Goal: Transaction & Acquisition: Purchase product/service

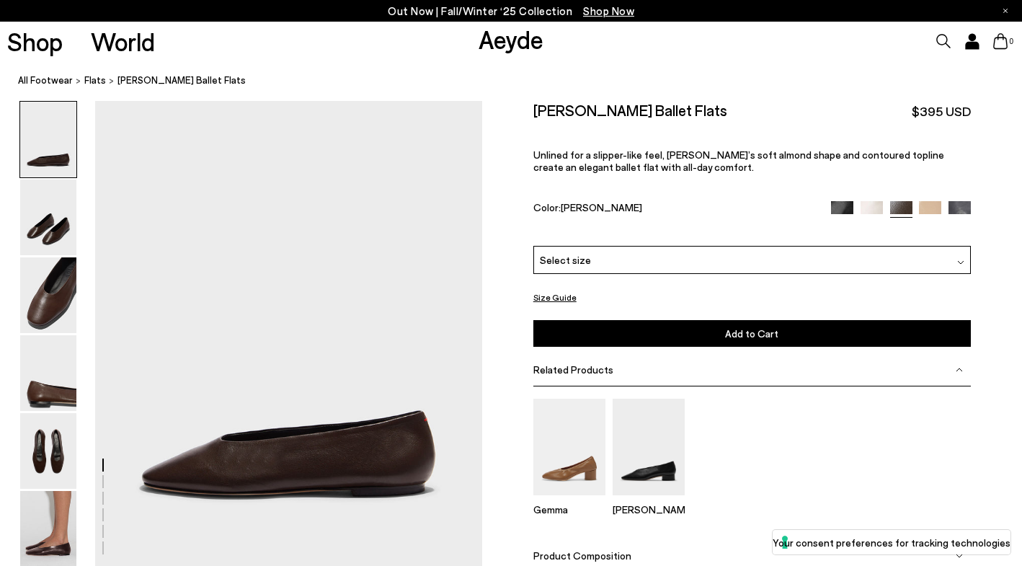
scroll to position [23, 0]
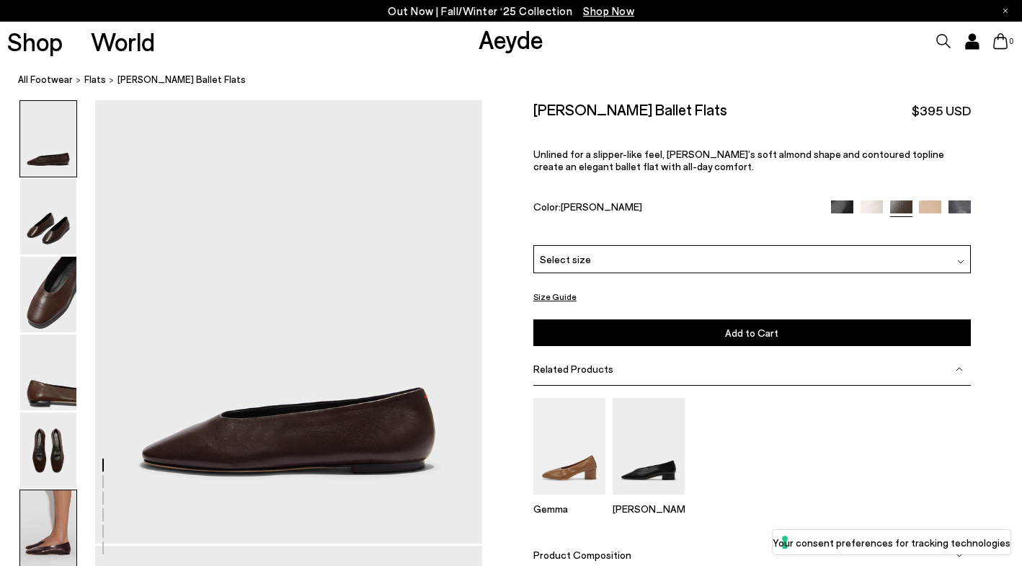
click at [64, 536] on img at bounding box center [48, 528] width 56 height 76
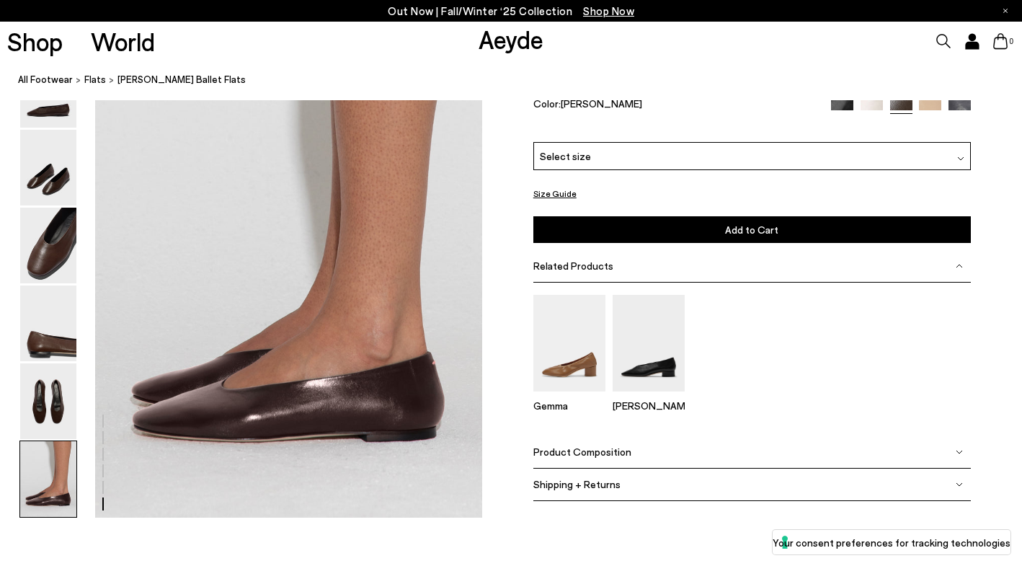
scroll to position [2642, 0]
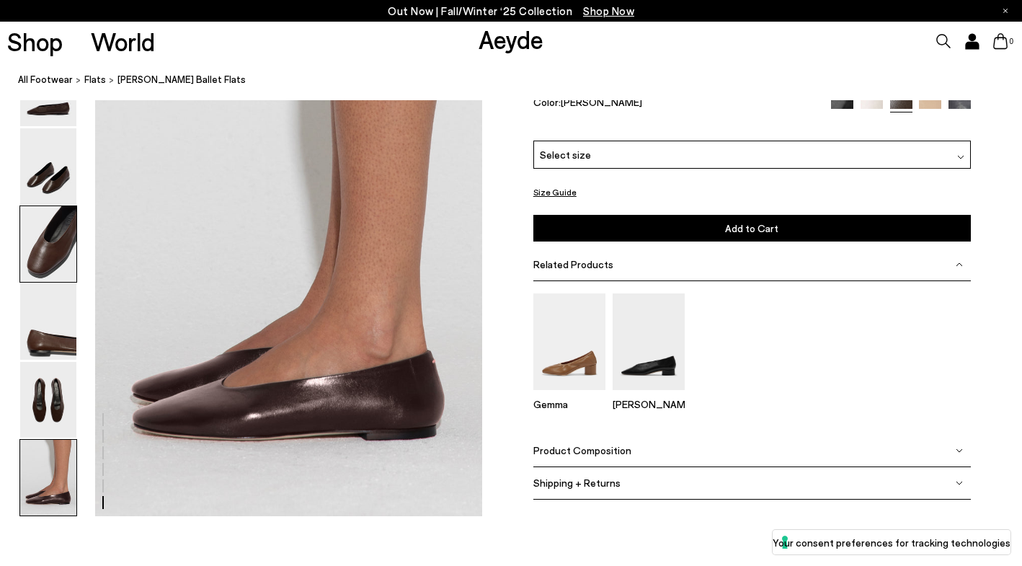
click at [60, 238] on img at bounding box center [48, 244] width 56 height 76
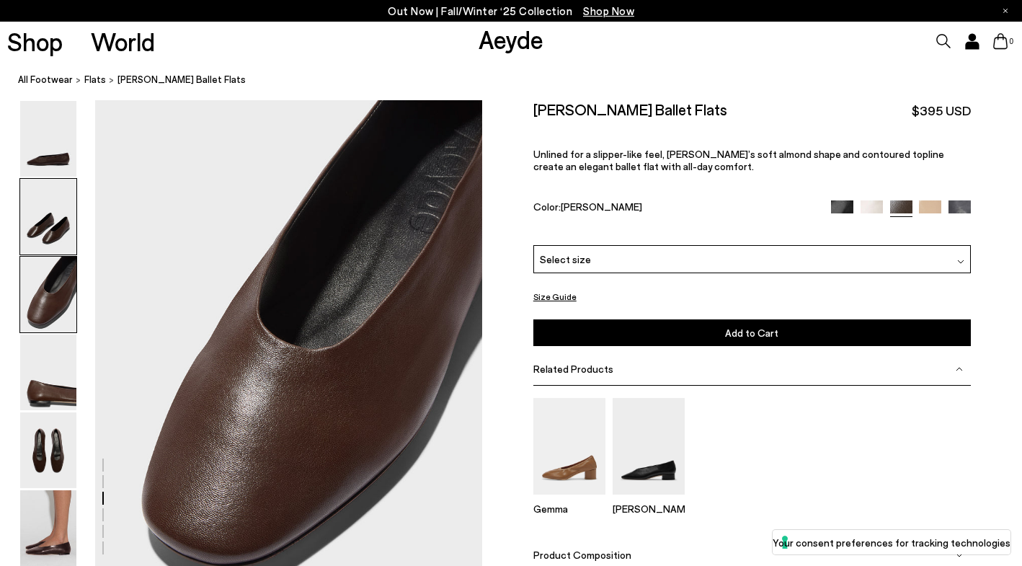
click at [53, 216] on img at bounding box center [48, 217] width 56 height 76
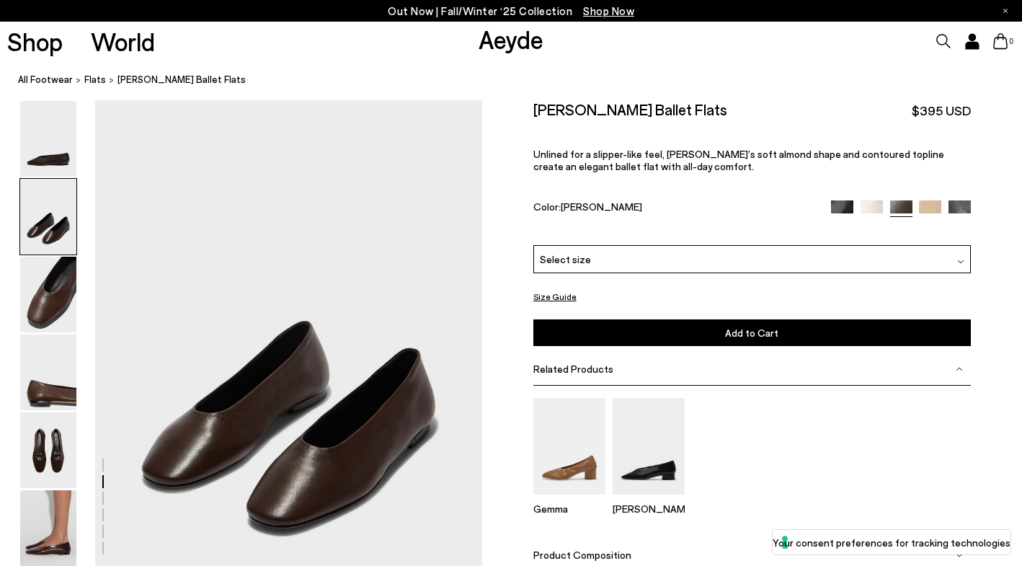
scroll to position [469, 0]
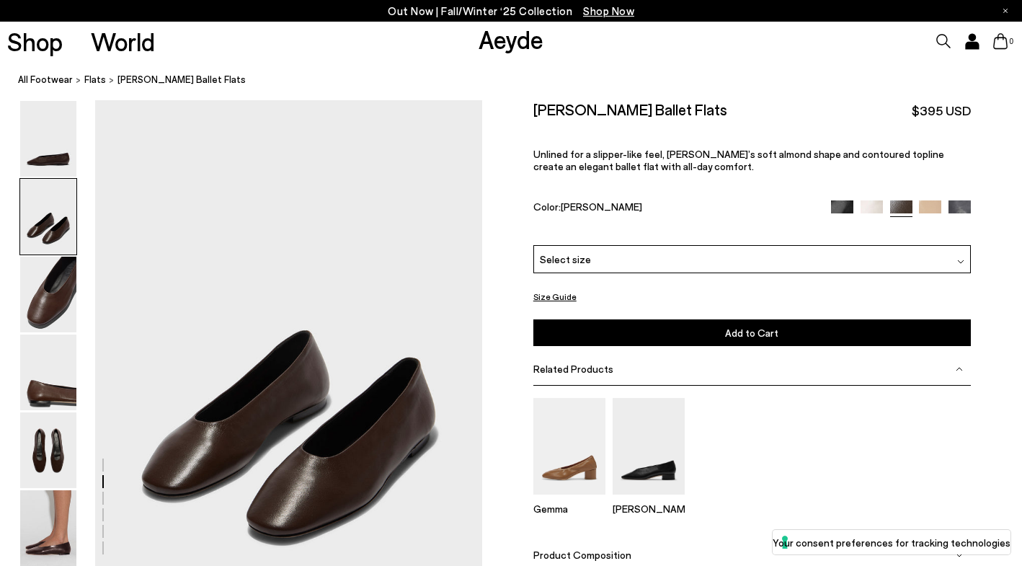
click at [55, 180] on img at bounding box center [48, 217] width 56 height 76
click at [839, 207] on img at bounding box center [842, 211] width 22 height 22
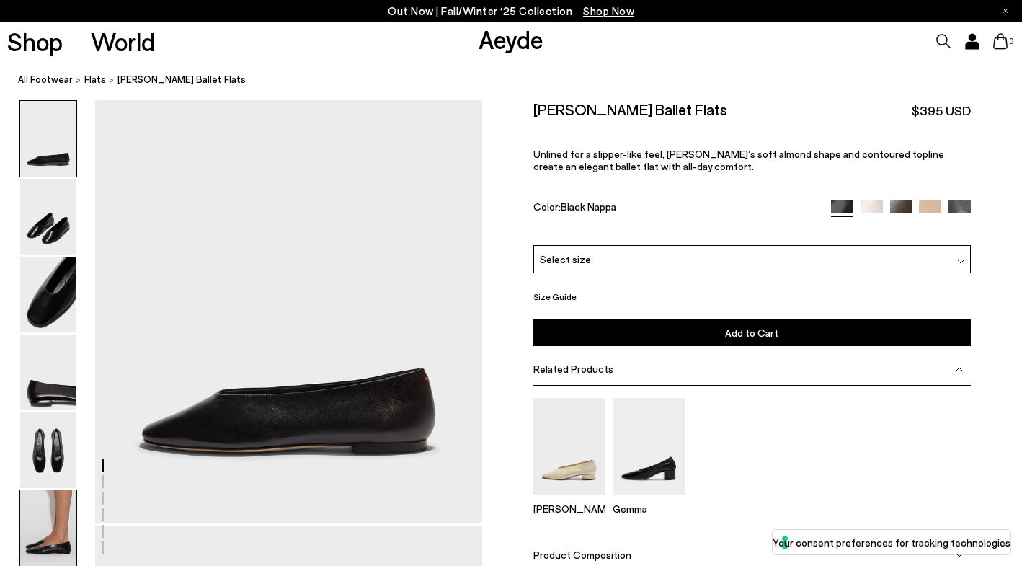
click at [59, 520] on img at bounding box center [48, 528] width 56 height 76
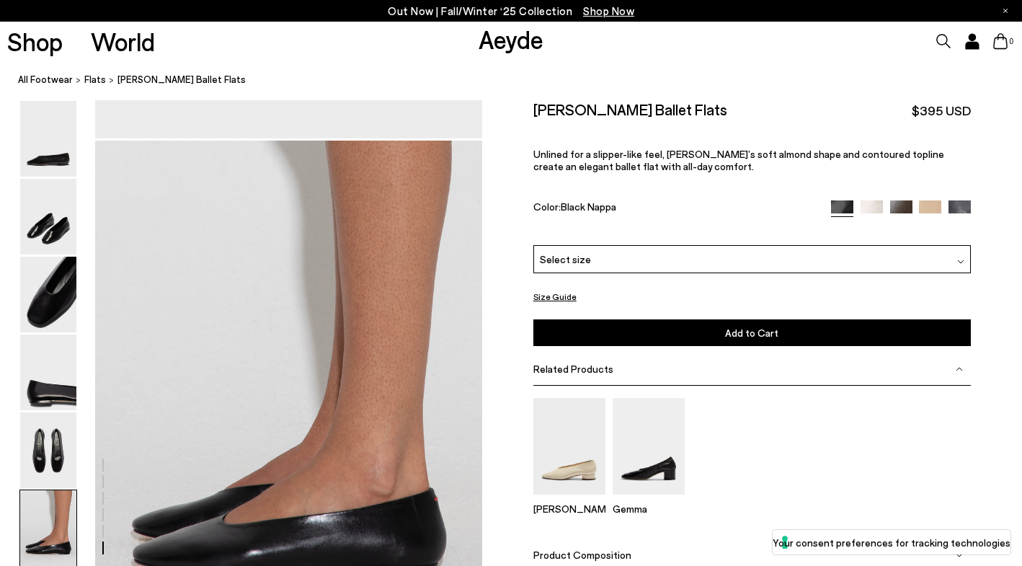
scroll to position [2441, 0]
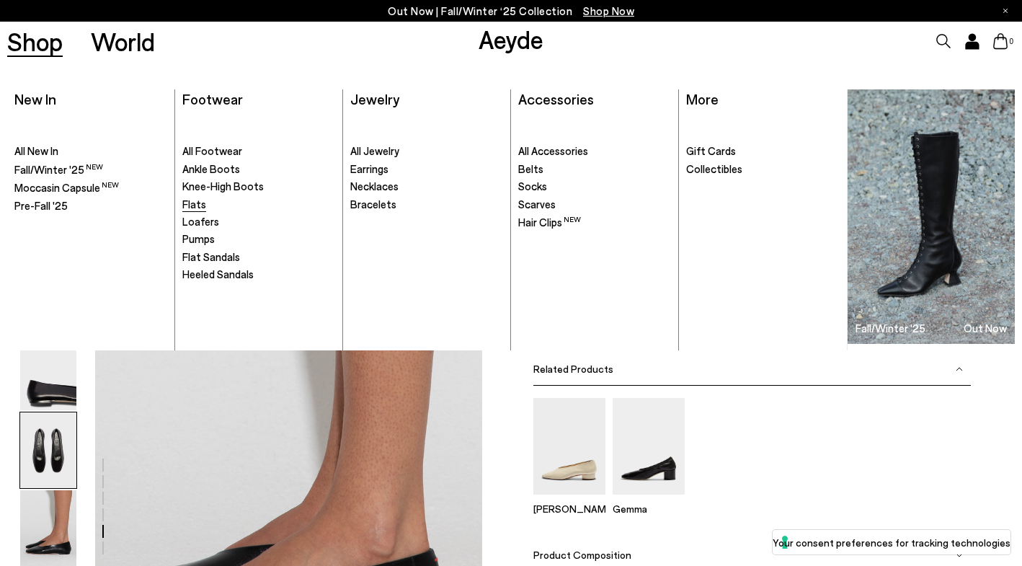
click at [198, 205] on span "Flats" at bounding box center [194, 204] width 24 height 13
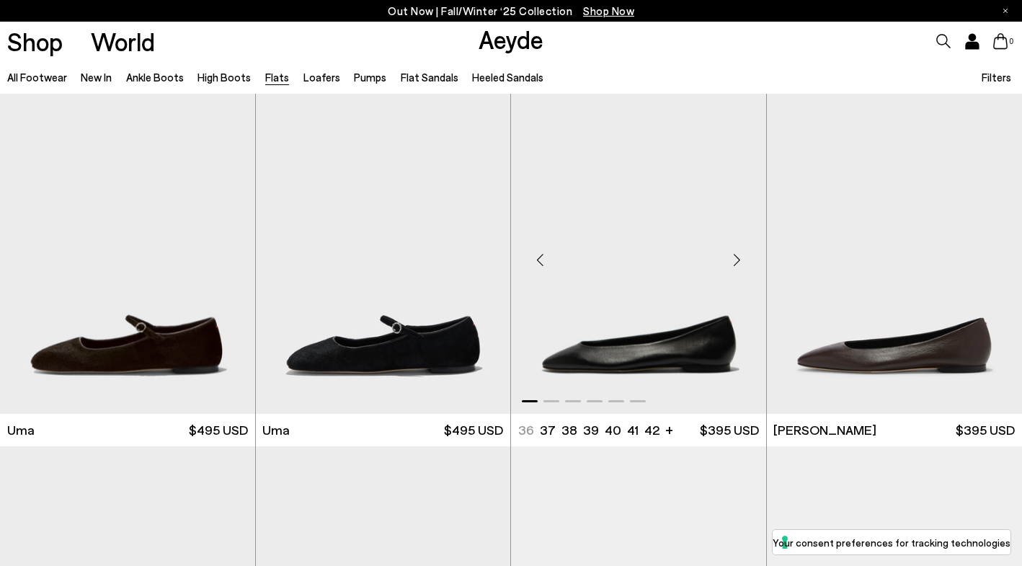
scroll to position [167, 0]
